Goal: Task Accomplishment & Management: Use online tool/utility

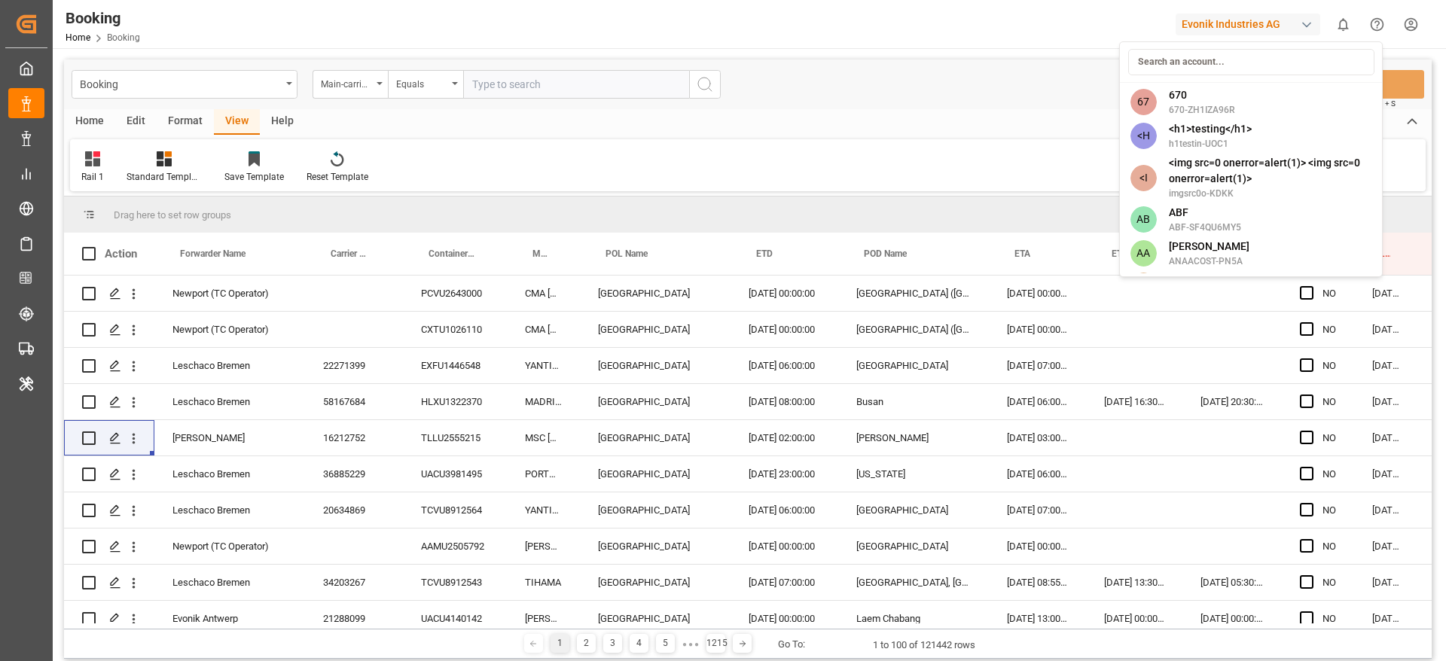
scroll to position [0, 18686]
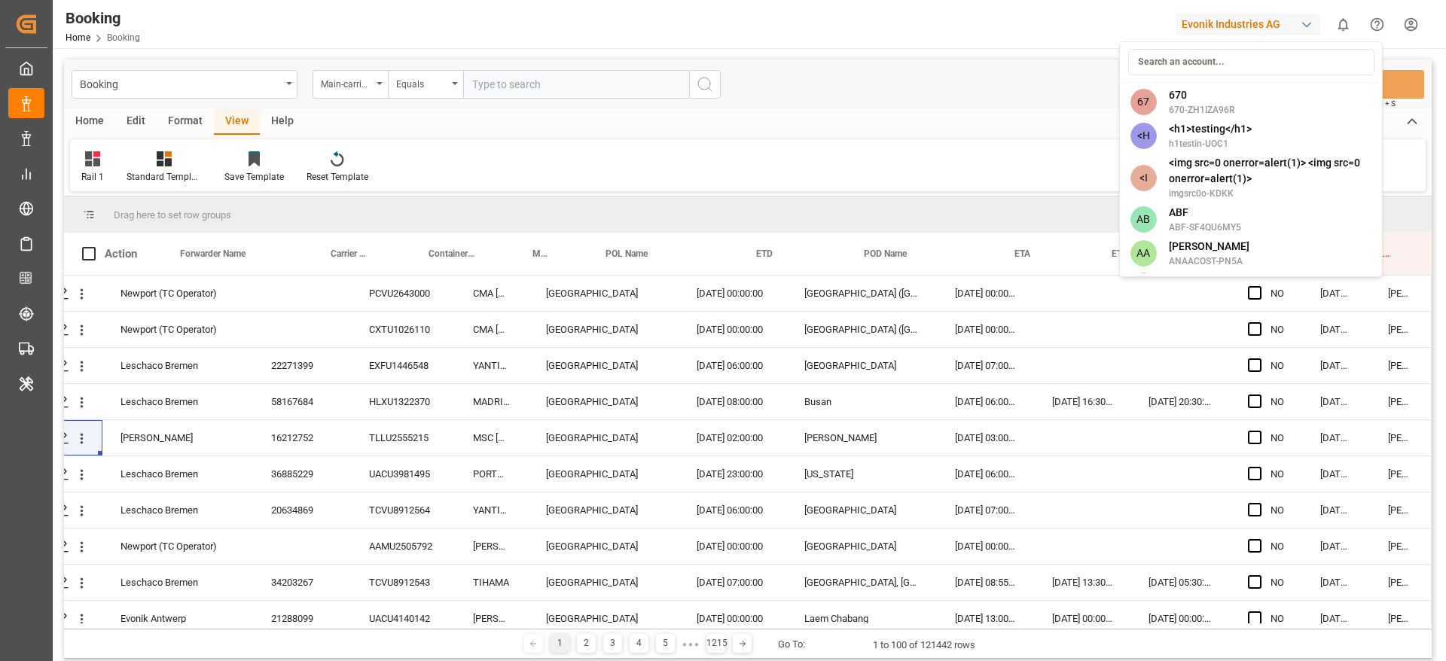
click at [1218, 59] on input at bounding box center [1251, 62] width 246 height 26
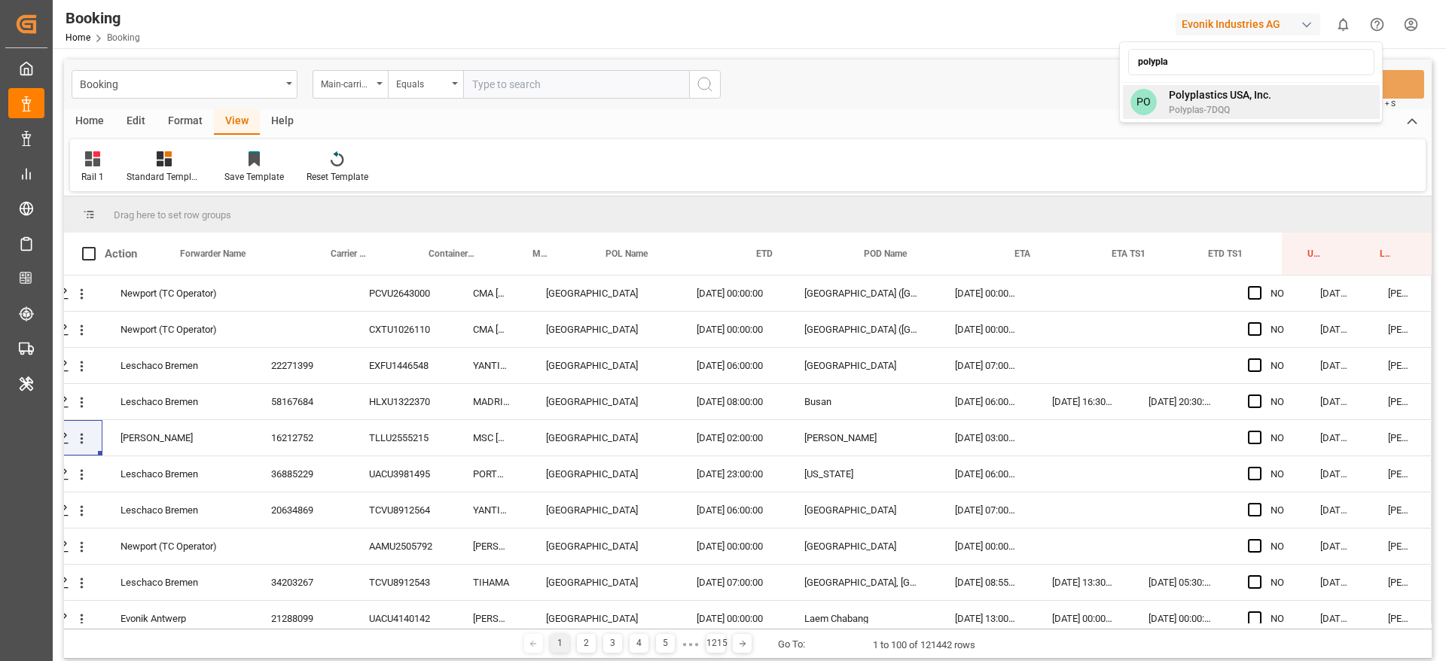
type input "polypla"
click at [1218, 95] on span "Polyplastics USA, Inc." at bounding box center [1220, 95] width 102 height 16
